Goal: Task Accomplishment & Management: Use online tool/utility

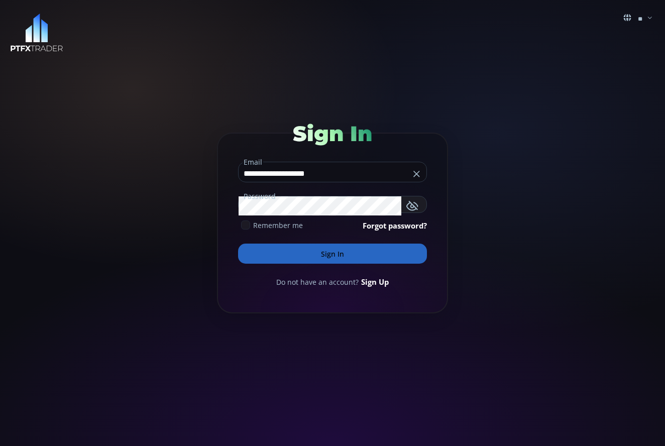
type input "**********"
drag, startPoint x: 396, startPoint y: 206, endPoint x: 401, endPoint y: 203, distance: 5.9
click at [401, 203] on use "button" at bounding box center [400, 204] width 12 height 10
click at [326, 254] on button "Sign In" at bounding box center [332, 254] width 189 height 20
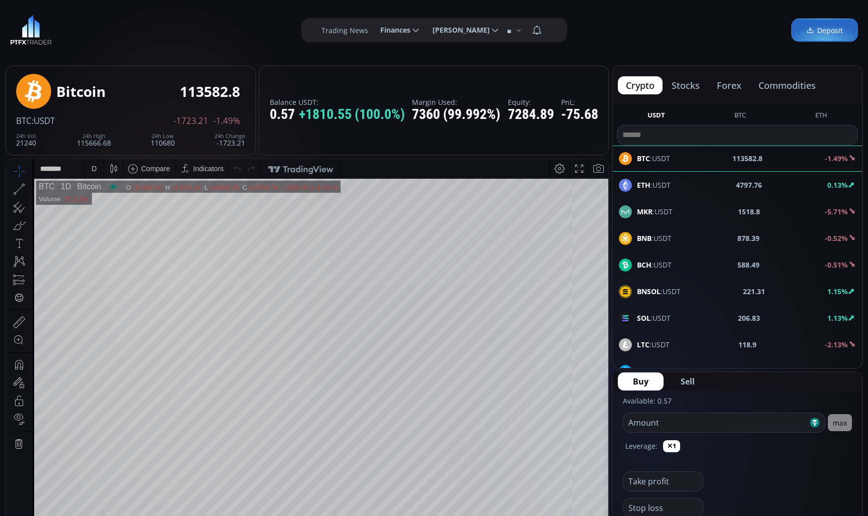
click at [664, 88] on button "commodities" at bounding box center [786, 85] width 73 height 18
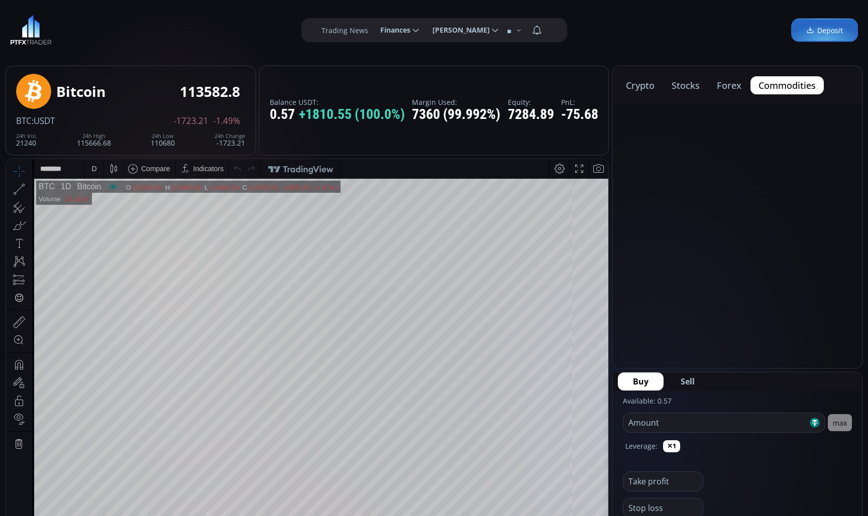
click at [664, 88] on button "commodities" at bounding box center [786, 85] width 73 height 18
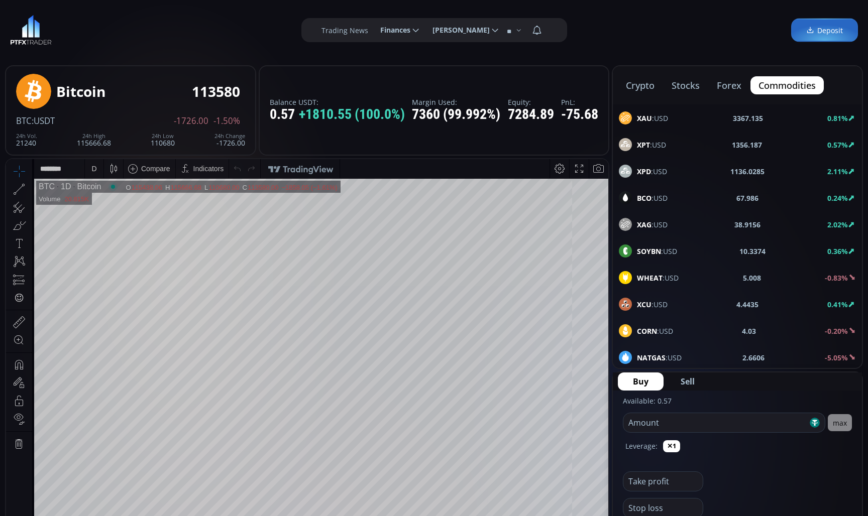
click at [626, 200] on use at bounding box center [625, 197] width 13 height 13
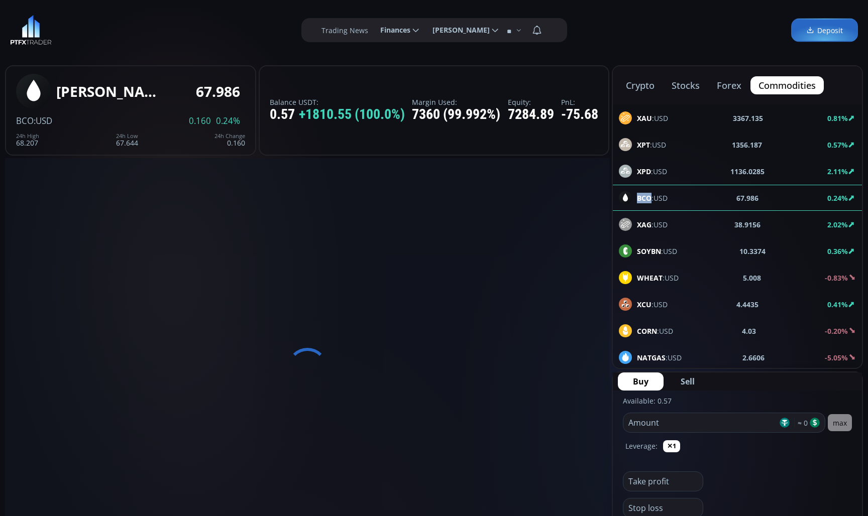
click at [626, 200] on div "crypto stocks forex commodities XAU :USD 3367.135 0.81% XPT :USD 1356.187 0.57%…" at bounding box center [737, 217] width 251 height 304
